Goal: Task Accomplishment & Management: Manage account settings

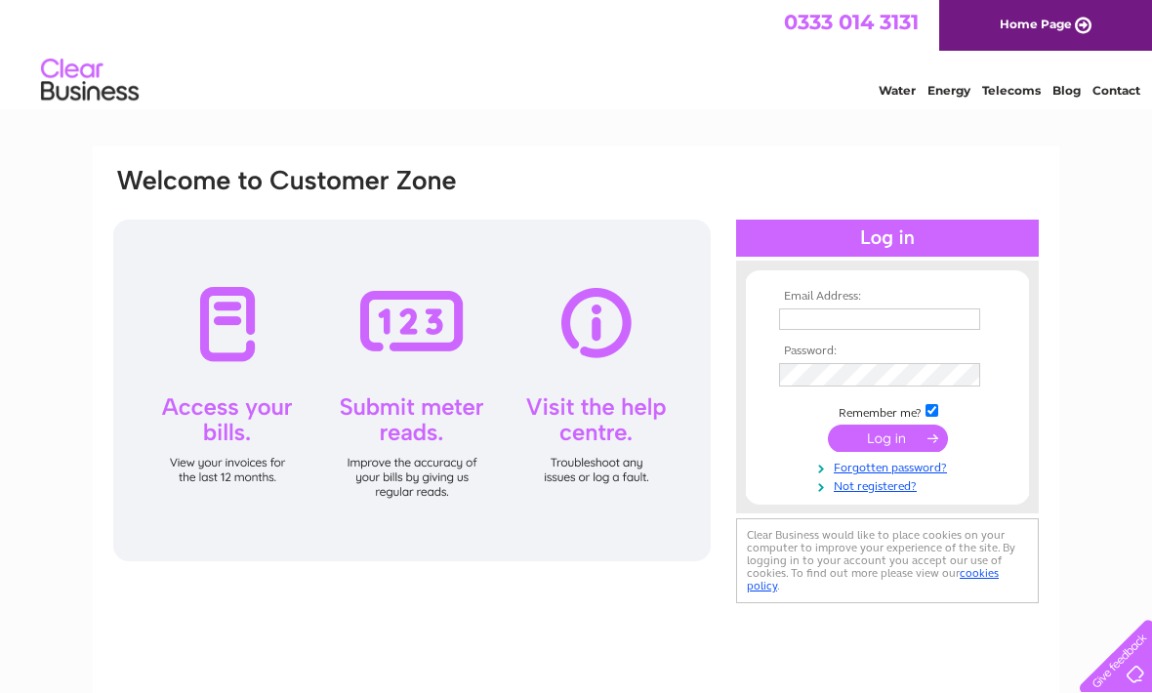
click at [875, 324] on input "text" at bounding box center [879, 319] width 201 height 21
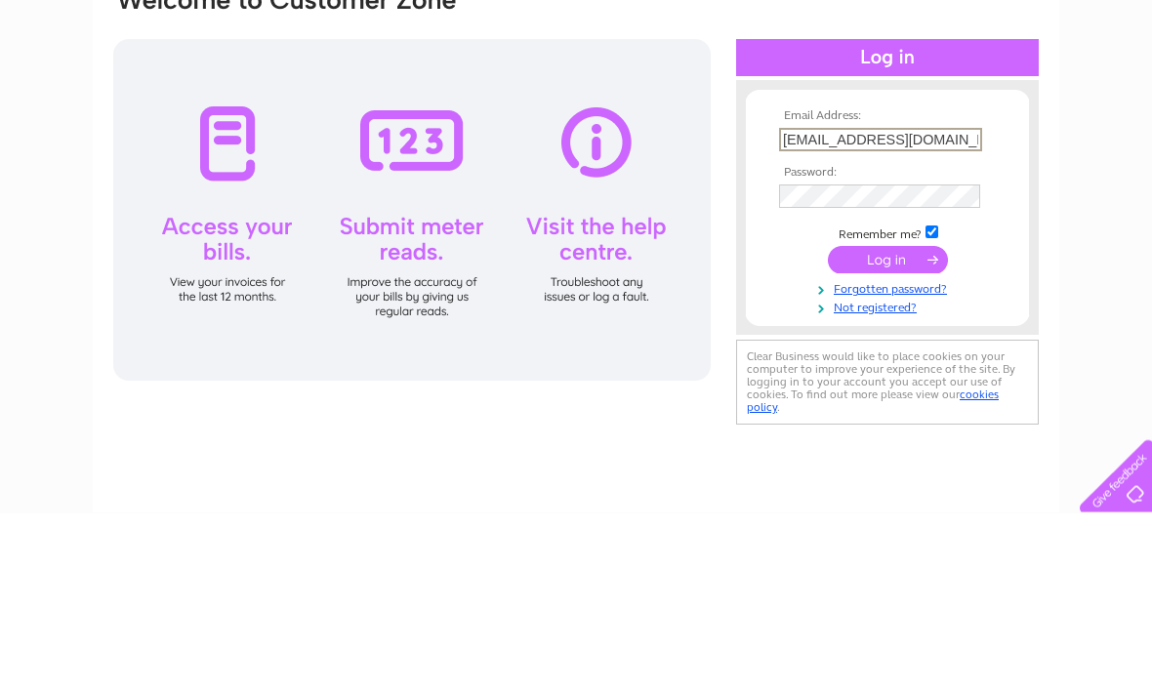
type input "Thatweeshop@gmail.com"
click at [875, 427] on input "submit" at bounding box center [888, 440] width 120 height 27
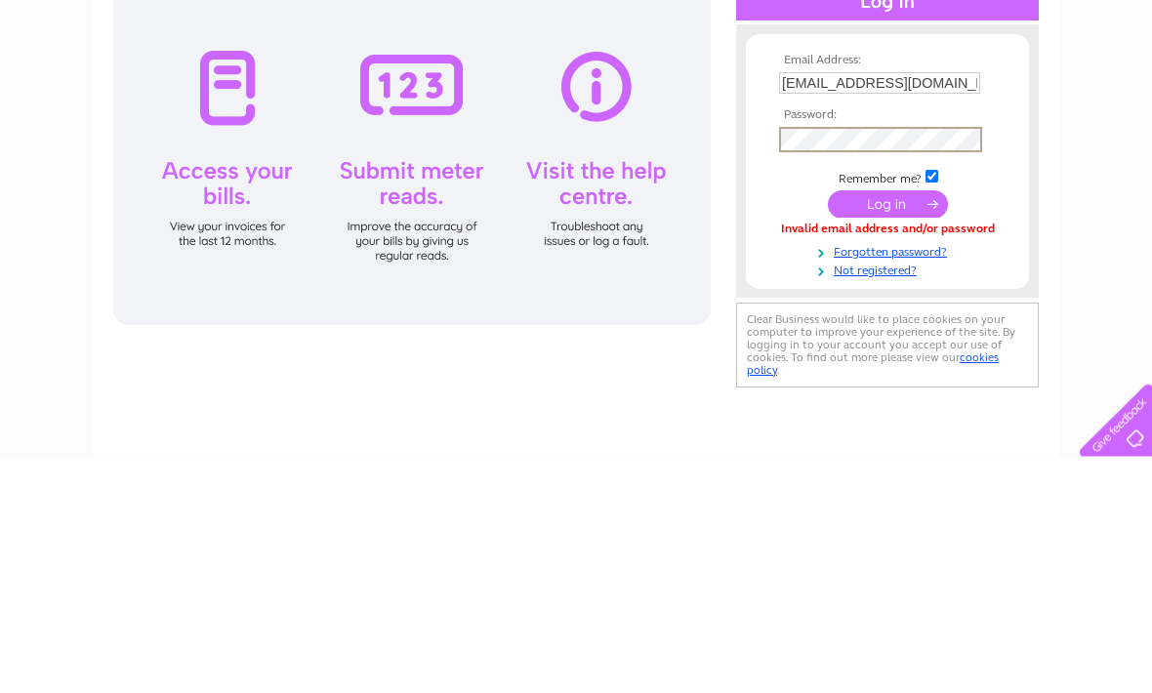
click at [883, 427] on input "submit" at bounding box center [888, 440] width 120 height 27
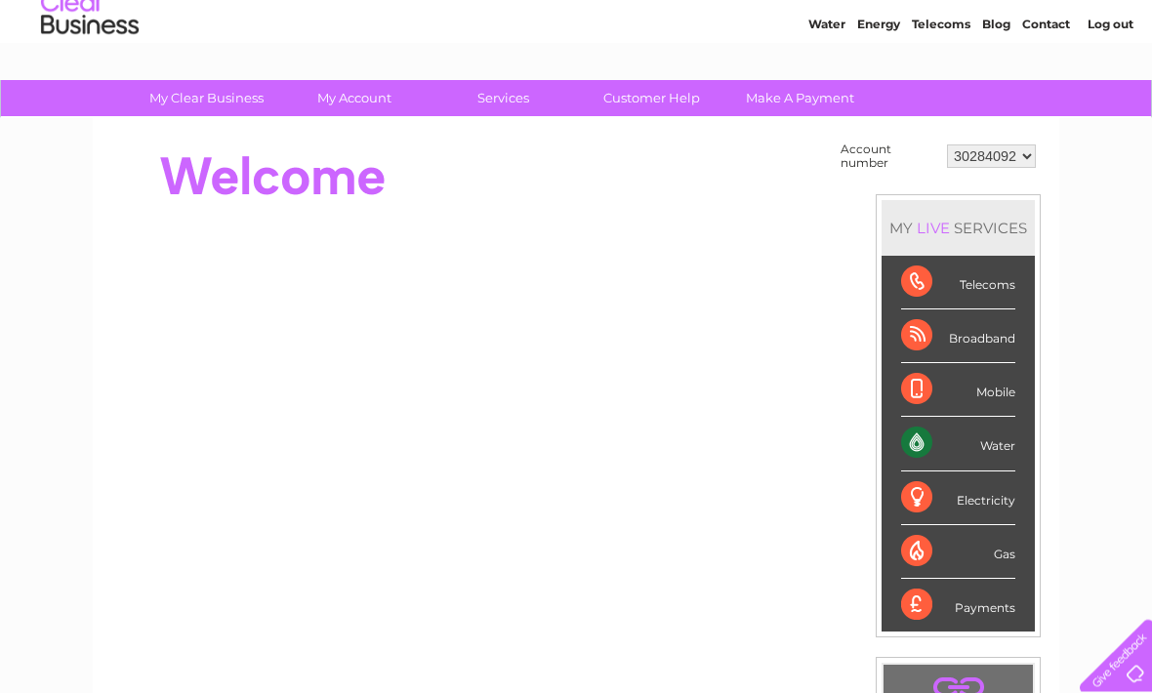
scroll to position [70, 0]
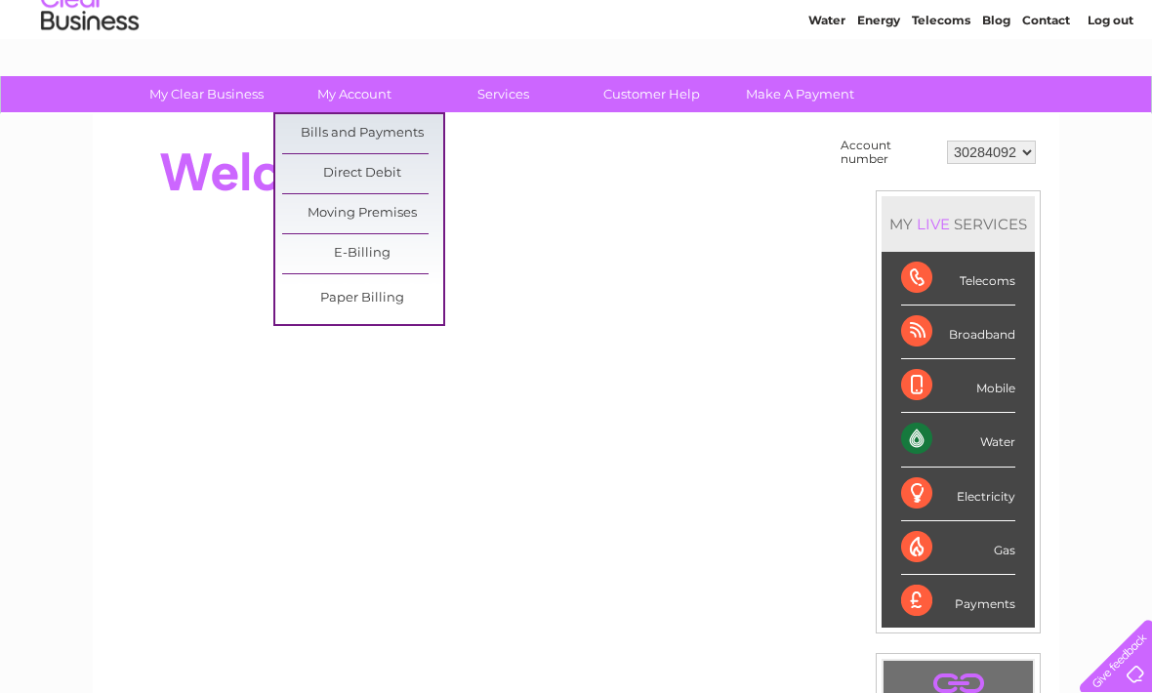
click at [312, 138] on link "Bills and Payments" at bounding box center [362, 133] width 161 height 39
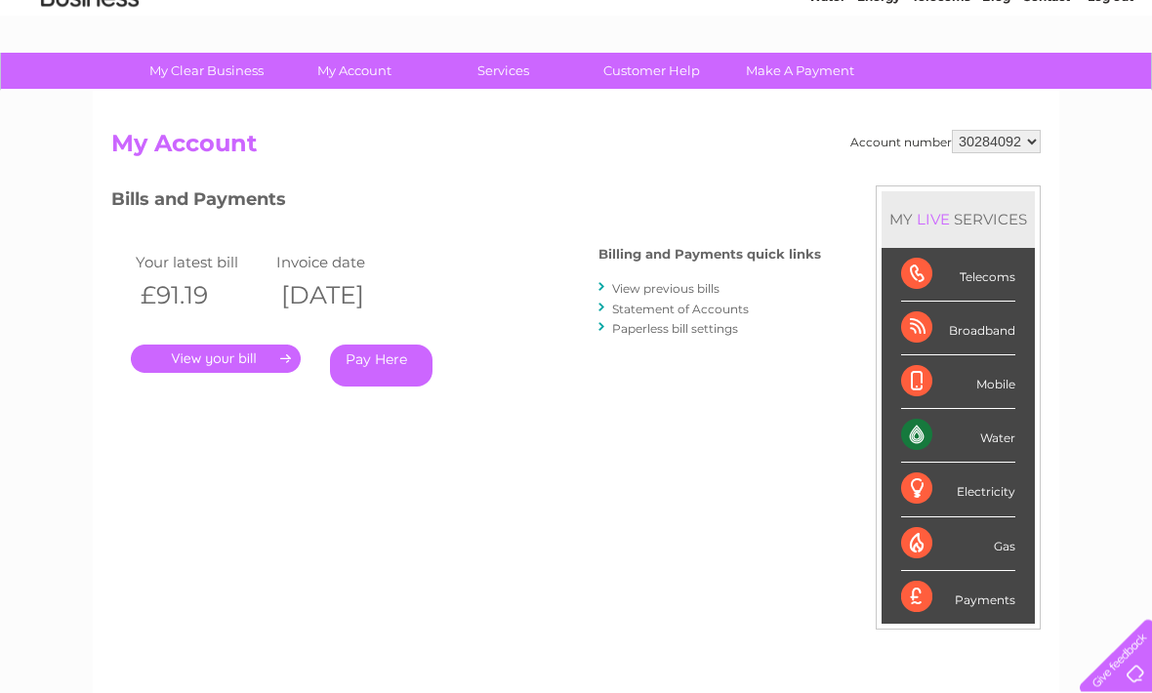
scroll to position [94, 0]
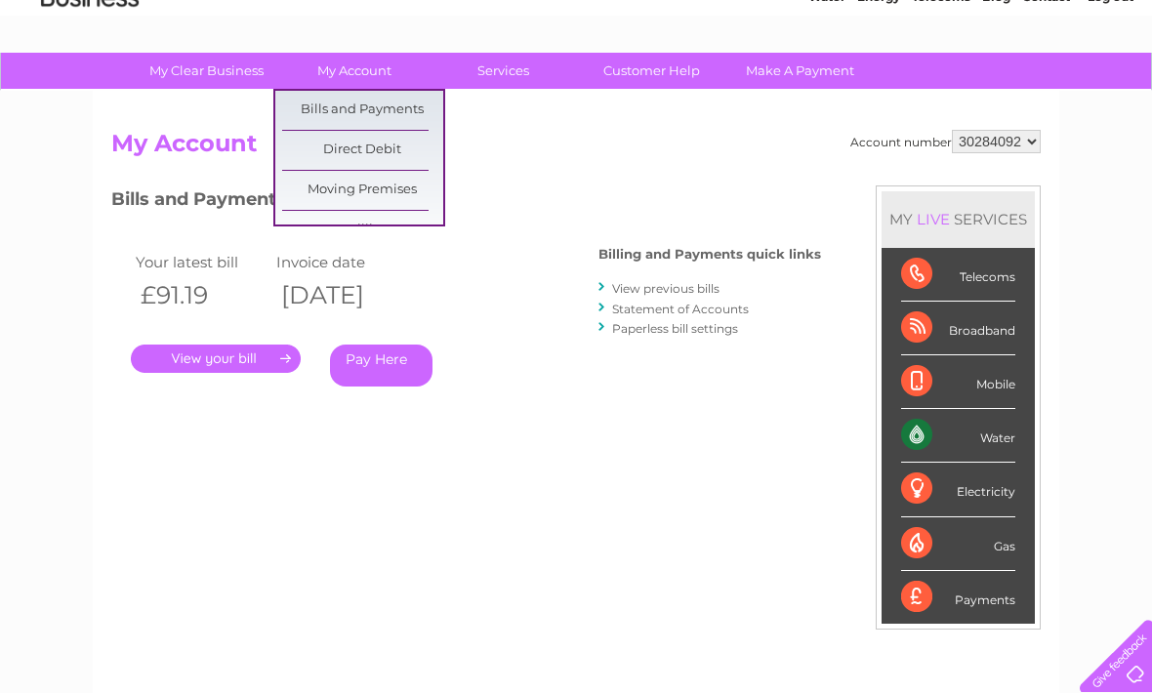
click at [711, 315] on link "Statement of Accounts" at bounding box center [680, 309] width 137 height 15
